Goal: Navigation & Orientation: Find specific page/section

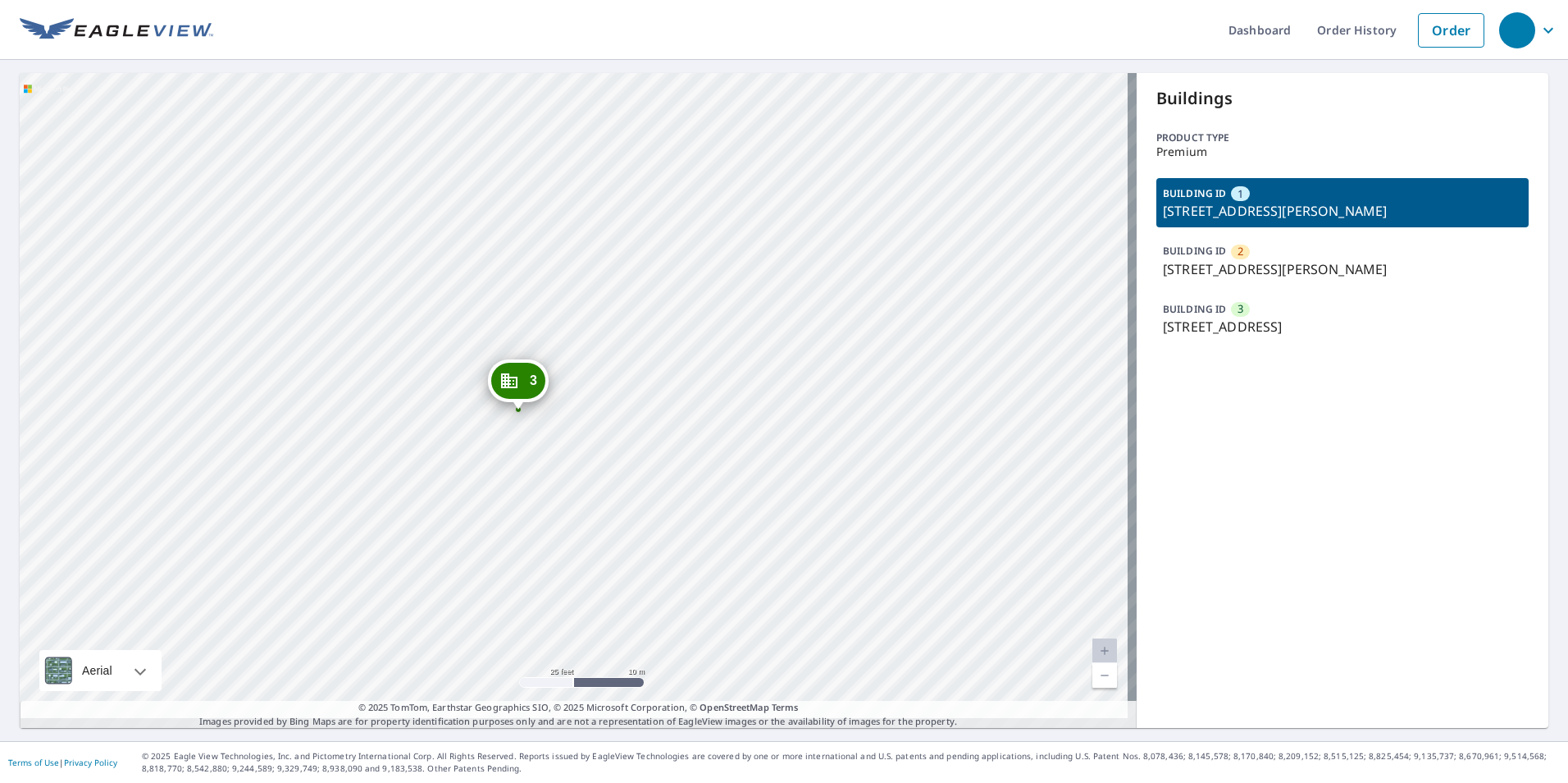
click at [610, 191] on div "2 14405 St Isidore Way Orange, VA 22960 3 14004 Litchfield Dr Orange, VA 22960 …" at bounding box center [579, 400] width 1117 height 654
drag, startPoint x: 595, startPoint y: 165, endPoint x: 598, endPoint y: 125, distance: 40.1
click at [596, 139] on div "2 14405 St Isidore Way Orange, VA 22960 3 14004 Litchfield Dr Orange, VA 22960 …" at bounding box center [579, 400] width 1117 height 654
